Goal: Browse casually

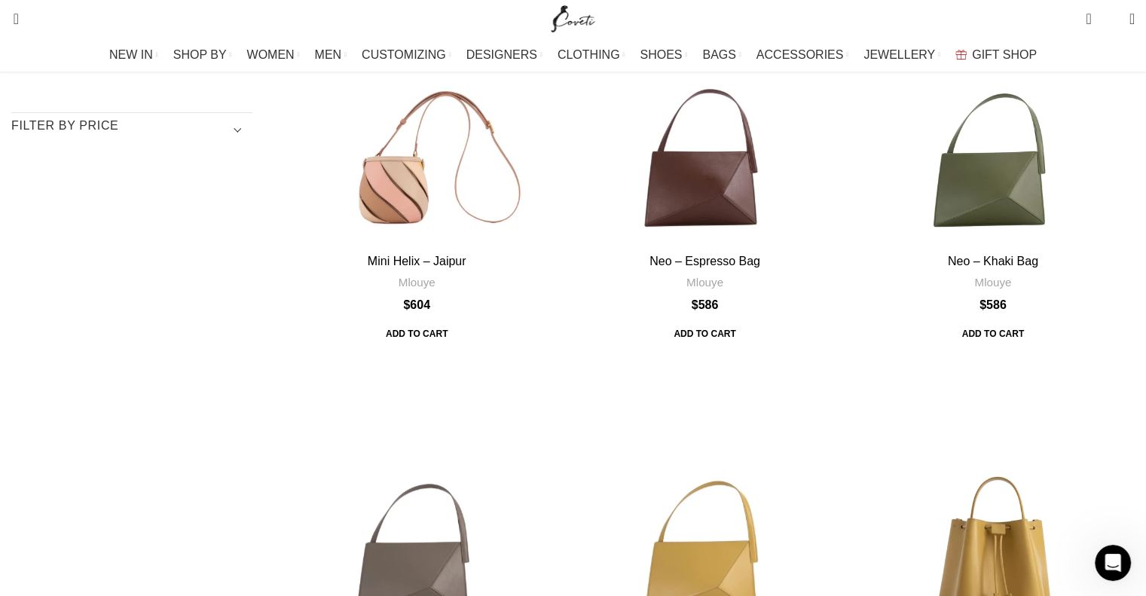
scroll to position [301, 0]
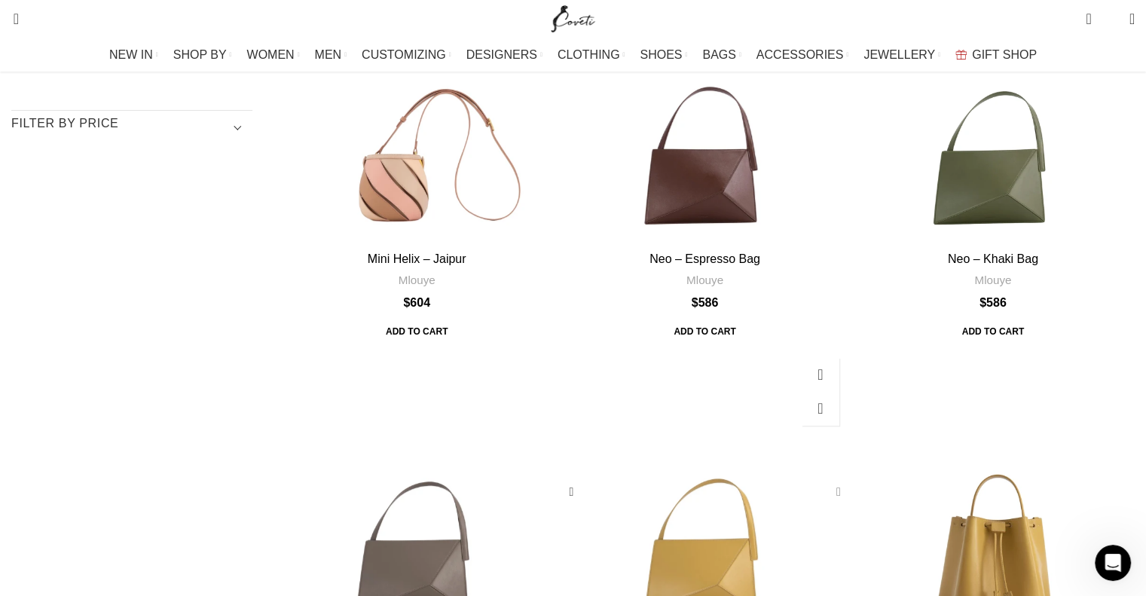
click at [824, 481] on div "Neo – Vintage Yellow Bag" at bounding box center [835, 492] width 23 height 23
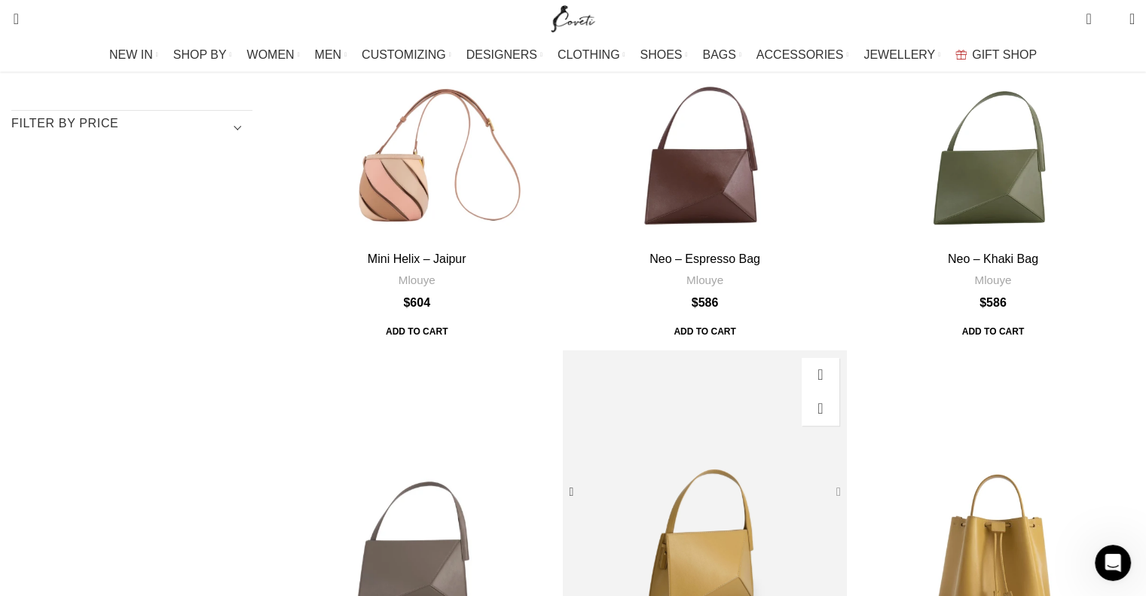
click at [824, 481] on div "Neo – Vintage Yellow Bag" at bounding box center [835, 492] width 23 height 23
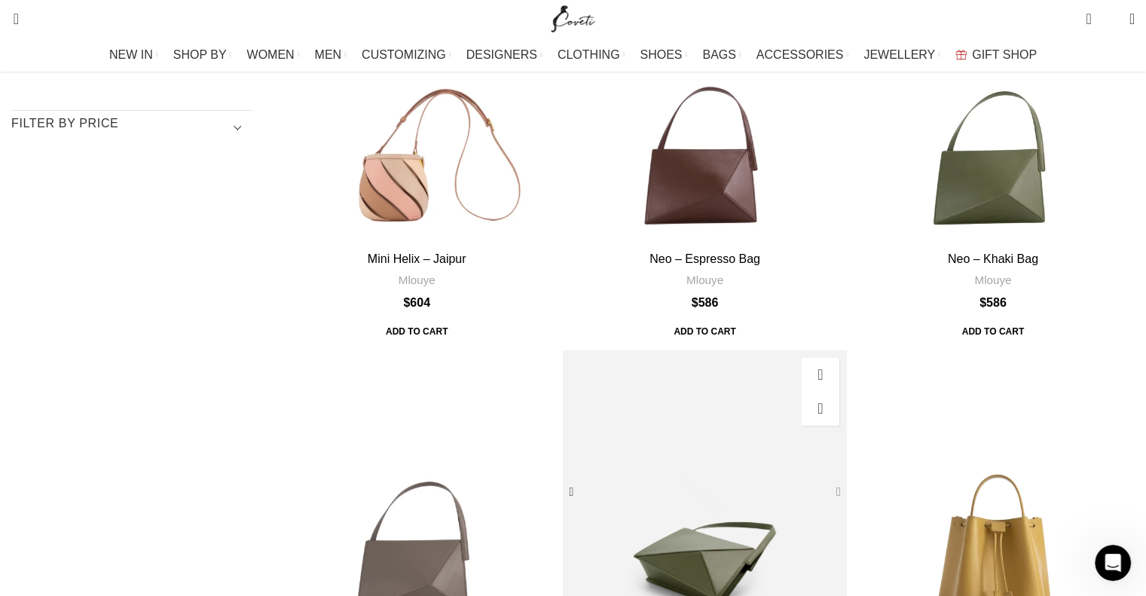
click at [824, 481] on div "Neo – Vintage Yellow Bag" at bounding box center [835, 492] width 23 height 23
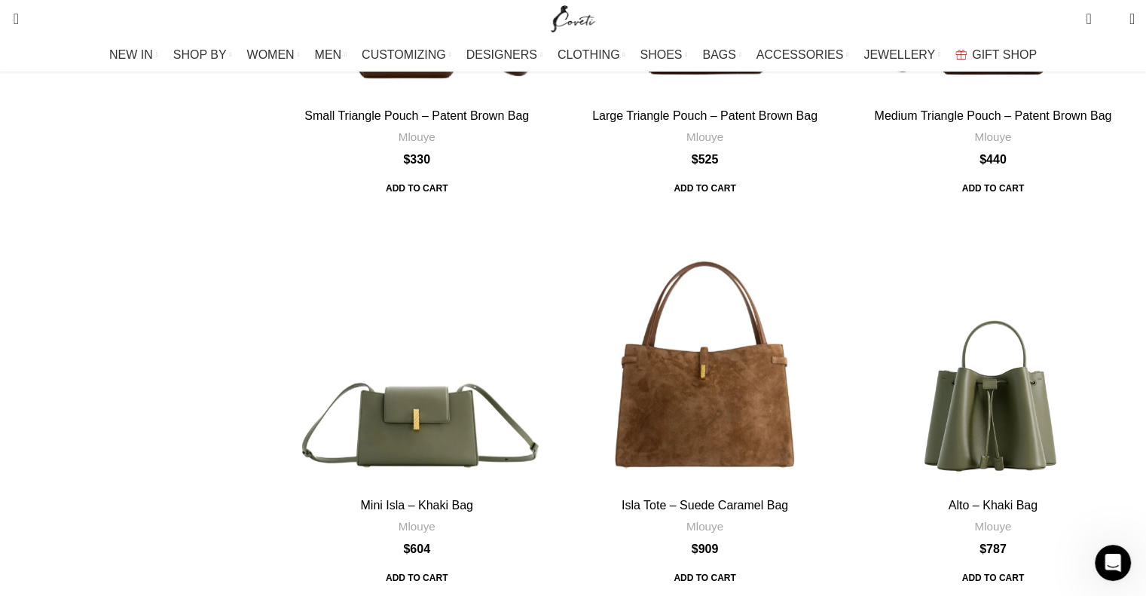
scroll to position [4519, 0]
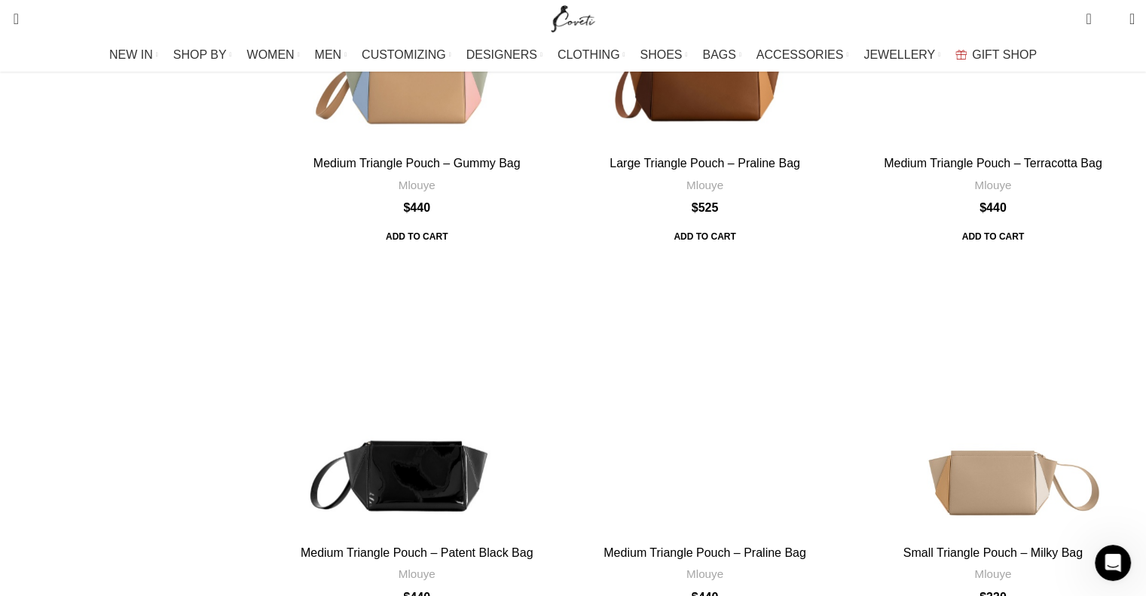
scroll to position [4444, 0]
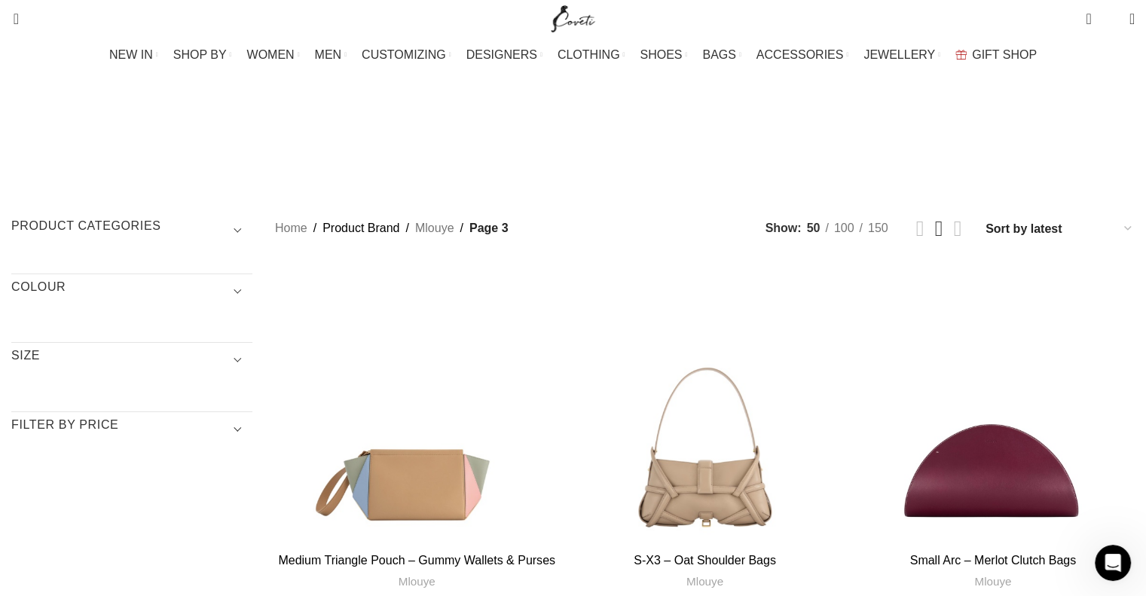
click at [762, 129] on span "Show sidebar" at bounding box center [573, 298] width 1146 height 596
click at [771, 129] on span "Show sidebar" at bounding box center [573, 298] width 1146 height 596
